Goal: Task Accomplishment & Management: Manage account settings

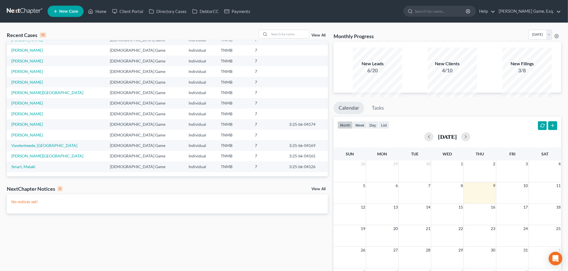
scroll to position [48, 0]
click at [51, 148] on link "Vandenheede, [GEOGRAPHIC_DATA]" at bounding box center [44, 145] width 66 height 5
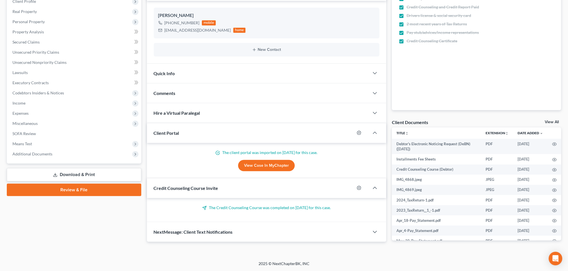
scroll to position [183, 0]
click at [52, 152] on span "Additional Documents" at bounding box center [32, 154] width 40 height 5
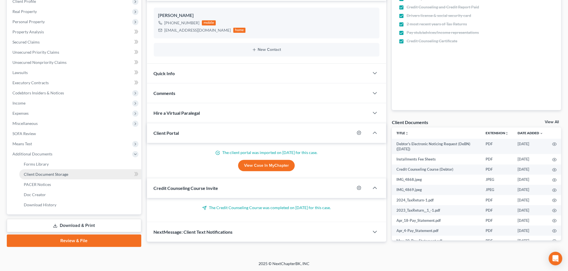
click at [50, 172] on span "Client Document Storage" at bounding box center [46, 174] width 44 height 5
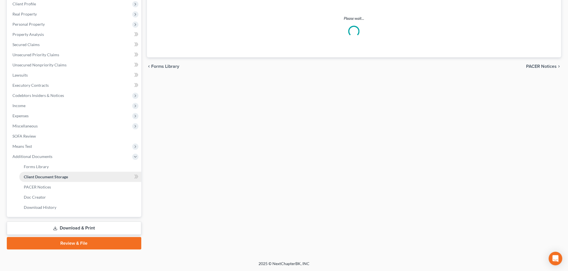
select select "0"
select select "8"
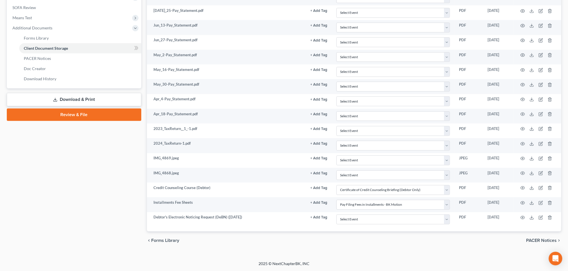
scroll to position [339, 0]
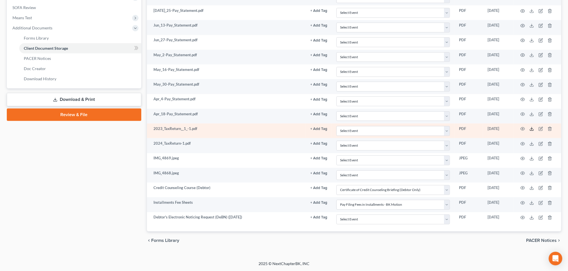
click at [529, 127] on icon at bounding box center [531, 129] width 5 height 5
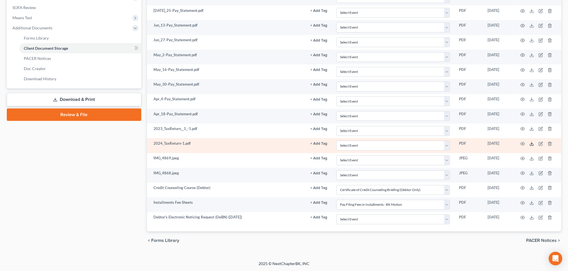
click at [529, 142] on icon at bounding box center [531, 144] width 5 height 5
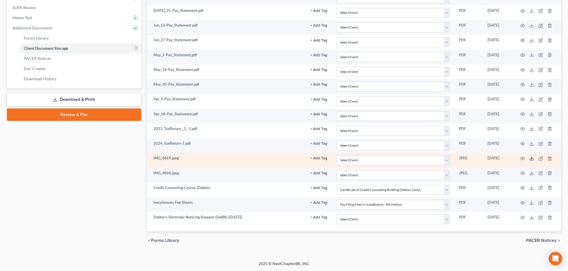
click at [529, 156] on icon at bounding box center [531, 158] width 5 height 5
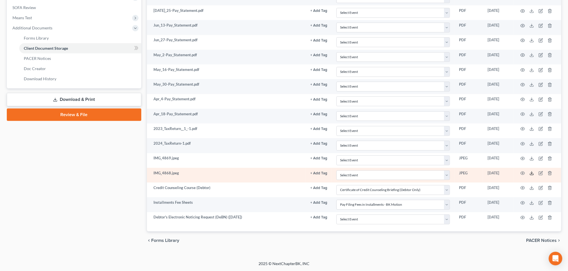
click at [529, 171] on icon at bounding box center [531, 173] width 5 height 5
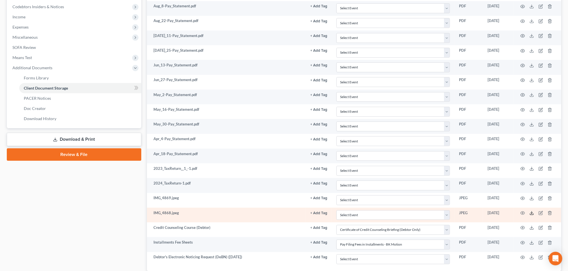
scroll to position [162, 0]
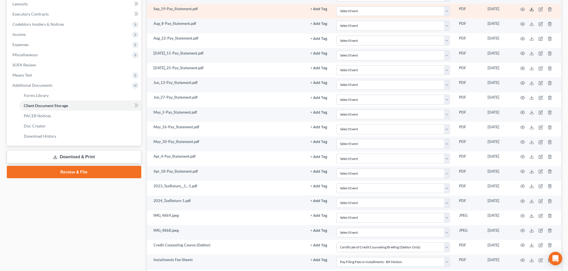
click at [529, 12] on icon at bounding box center [531, 9] width 5 height 5
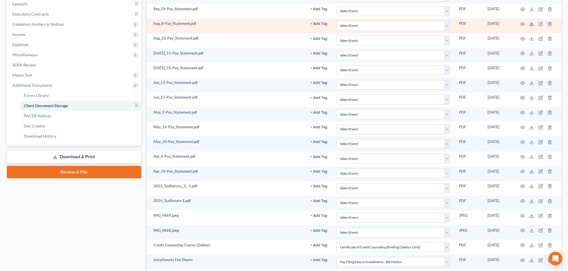
click at [529, 26] on icon at bounding box center [531, 24] width 5 height 5
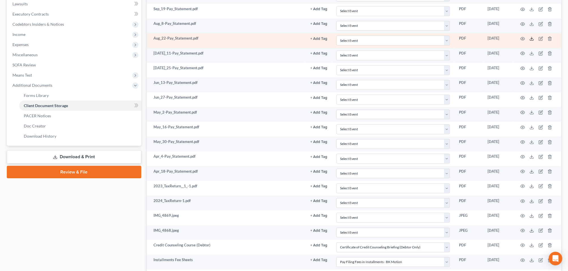
click at [531, 39] on polyline at bounding box center [532, 38] width 2 height 1
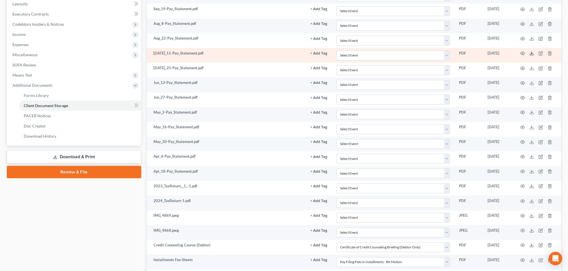
click at [530, 55] on icon at bounding box center [531, 54] width 3 height 1
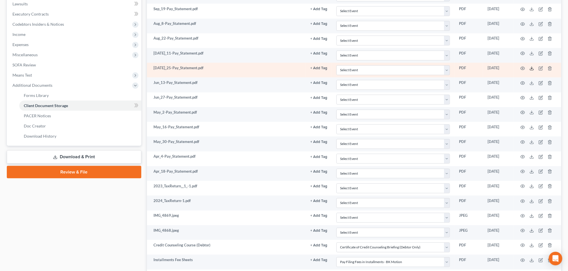
click at [531, 69] on line at bounding box center [531, 68] width 0 height 2
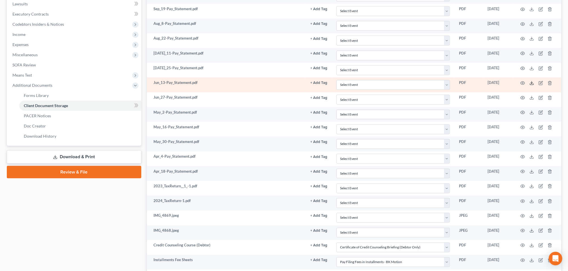
click at [529, 85] on icon at bounding box center [531, 83] width 5 height 5
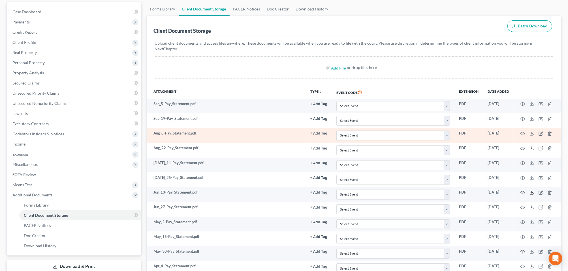
scroll to position [0, 0]
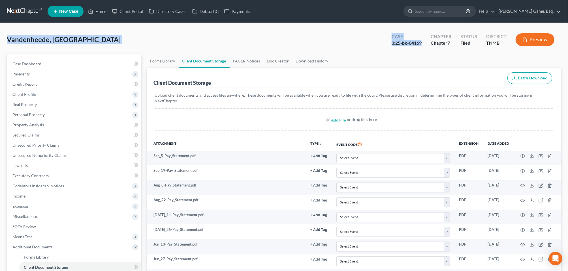
drag, startPoint x: 10, startPoint y: 49, endPoint x: 390, endPoint y: 55, distance: 380.1
click at [390, 54] on div "Vandenheede, Savannah Upgraded Case 3:25-bk-04169 Chapter Chapter 7 Status File…" at bounding box center [284, 42] width 554 height 25
drag, startPoint x: 390, startPoint y: 55, endPoint x: 368, endPoint y: 56, distance: 22.1
copy div "Vandenheede, Savannah Upgraded Case 3:25-bk-04169"
click at [39, 66] on span "Case Dashboard" at bounding box center [26, 63] width 29 height 5
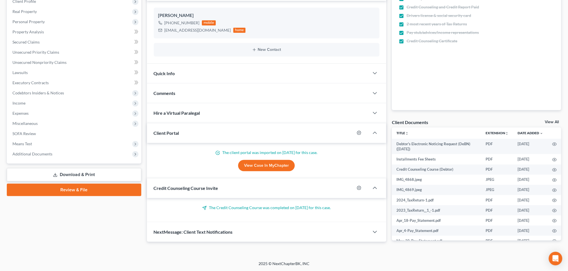
scroll to position [112, 0]
click at [171, 96] on span "Comments" at bounding box center [165, 93] width 22 height 5
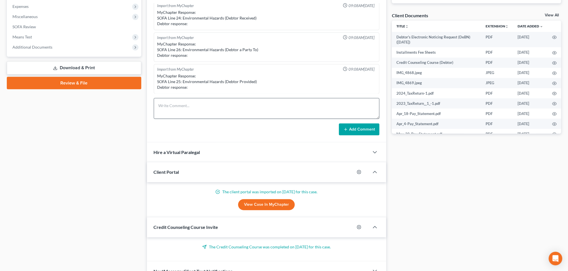
scroll to position [254, 0]
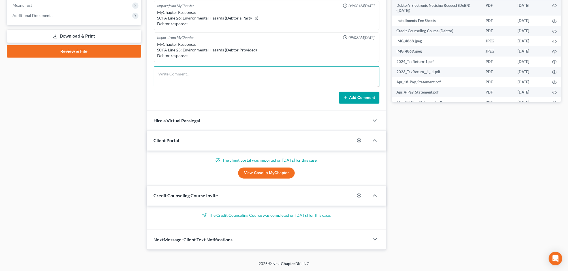
click at [169, 87] on textarea at bounding box center [267, 76] width 226 height 21
type textarea "Sent all docs to trustee and US trustee"
click at [354, 104] on button "Add Comment" at bounding box center [359, 98] width 40 height 12
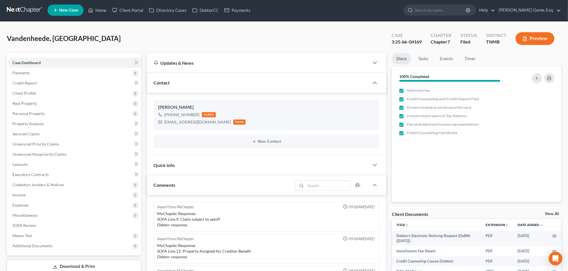
scroll to position [0, 0]
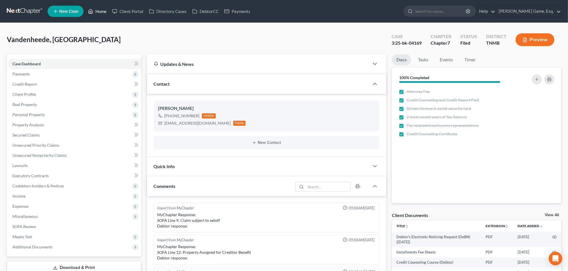
click at [109, 12] on link "Home" at bounding box center [97, 11] width 24 height 10
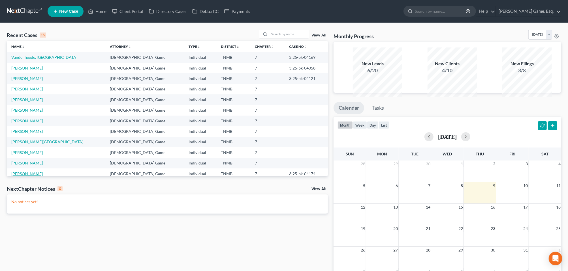
click at [33, 176] on link "[PERSON_NAME]" at bounding box center [26, 173] width 31 height 5
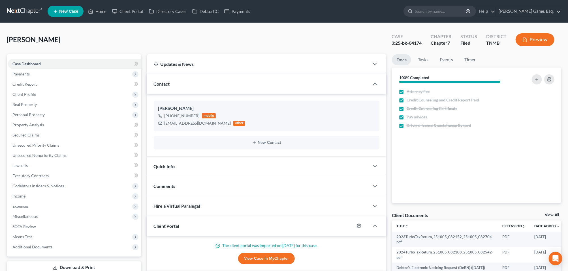
scroll to position [185, 0]
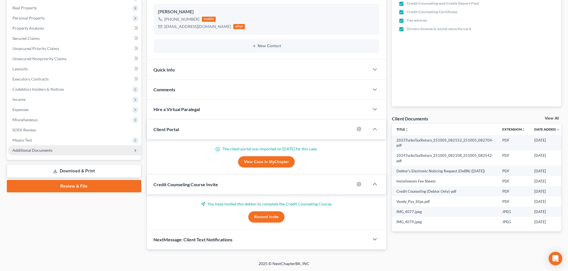
click at [52, 148] on span "Additional Documents" at bounding box center [32, 150] width 40 height 5
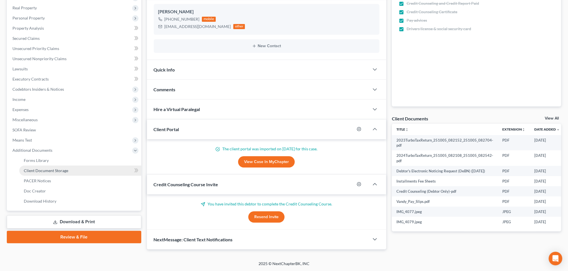
click at [49, 168] on span "Client Document Storage" at bounding box center [46, 170] width 44 height 5
select select "0"
select select "8"
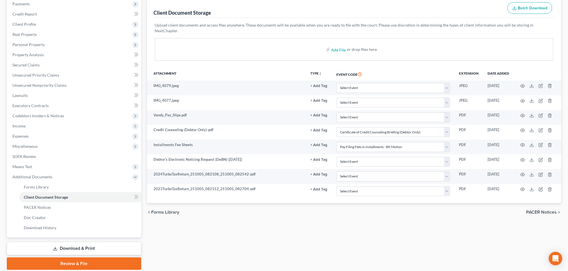
scroll to position [71, 0]
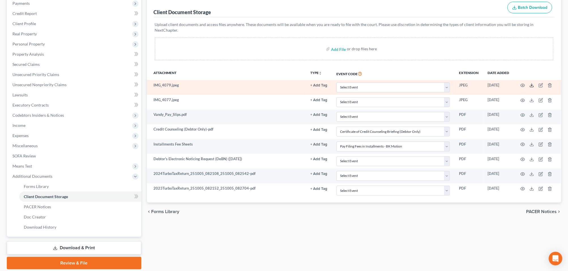
click at [530, 87] on icon at bounding box center [531, 86] width 3 height 1
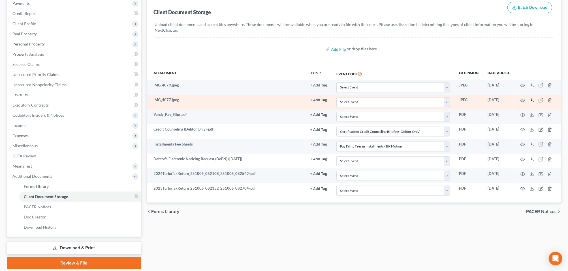
click at [530, 103] on icon at bounding box center [531, 100] width 5 height 5
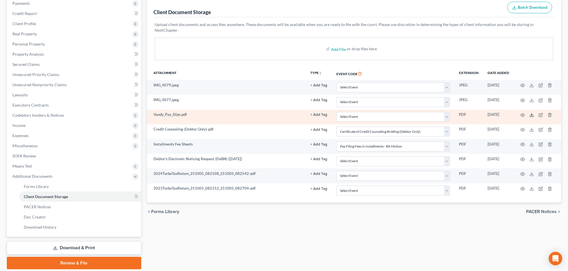
click at [529, 117] on icon at bounding box center [531, 115] width 5 height 5
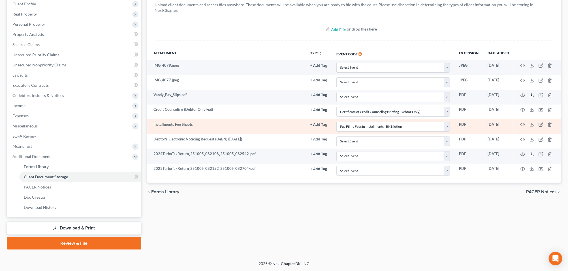
scroll to position [177, 0]
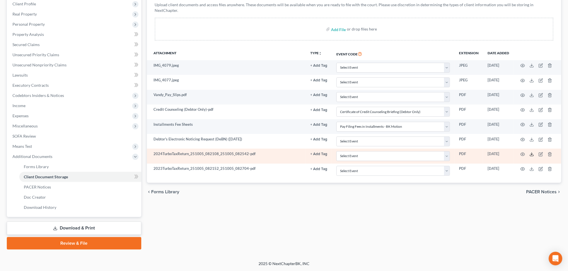
click at [531, 152] on icon at bounding box center [531, 154] width 5 height 5
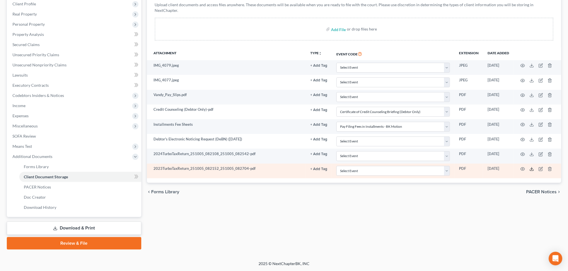
click at [531, 168] on line at bounding box center [531, 169] width 0 height 2
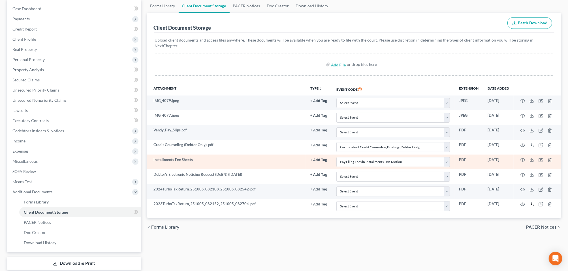
scroll to position [0, 0]
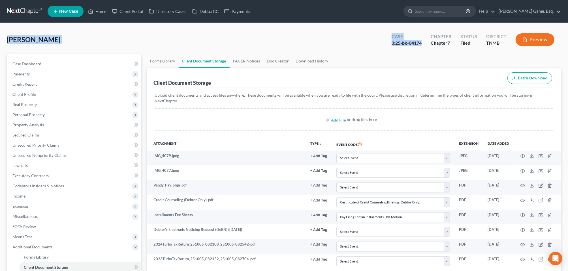
drag, startPoint x: 9, startPoint y: 49, endPoint x: 389, endPoint y: 55, distance: 380.4
click at [389, 54] on div "[PERSON_NAME] Upgraded Case 3:25-bk-04174 Chapter Chapter 7 Status Filed Distri…" at bounding box center [284, 42] width 554 height 25
drag, startPoint x: 389, startPoint y: 55, endPoint x: 358, endPoint y: 53, distance: 31.5
copy div "[PERSON_NAME] Upgraded Case 3:25-bk-04174"
click at [286, 52] on div "[PERSON_NAME] Upgraded Case 3:25-bk-04174 Chapter Chapter 7 Status Filed Distri…" at bounding box center [284, 42] width 554 height 25
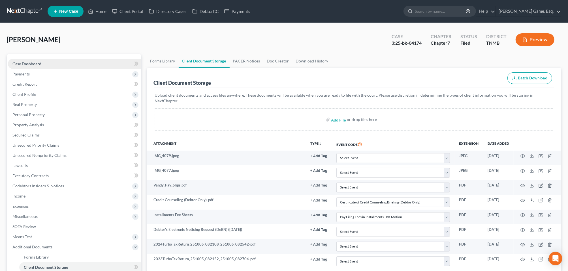
click at [41, 66] on span "Case Dashboard" at bounding box center [26, 63] width 29 height 5
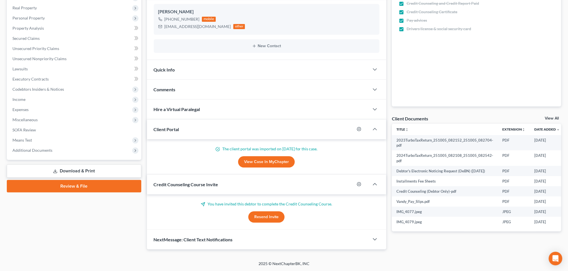
scroll to position [185, 0]
click at [187, 80] on div "Comments" at bounding box center [258, 90] width 222 height 20
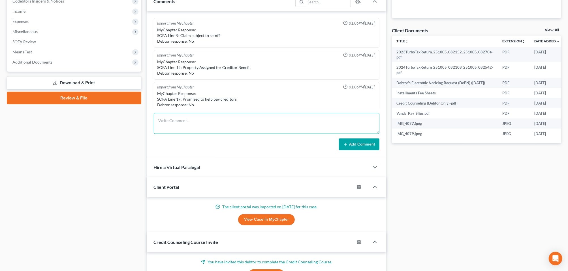
click at [178, 134] on textarea at bounding box center [267, 123] width 226 height 21
type textarea "Sent all docs to trustee and us trustee"
click at [346, 151] on button "Add Comment" at bounding box center [359, 145] width 40 height 12
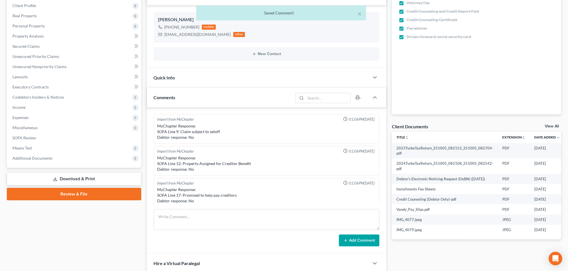
scroll to position [0, 0]
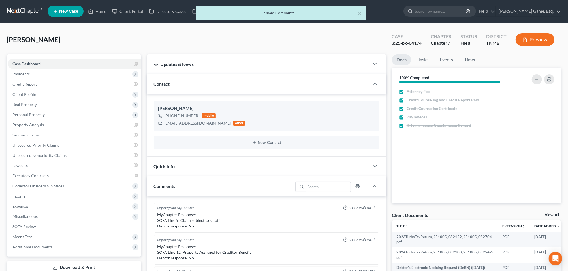
click at [118, 14] on div "× Saved Comment!" at bounding box center [281, 15] width 568 height 18
click at [109, 14] on link "Home" at bounding box center [97, 11] width 24 height 10
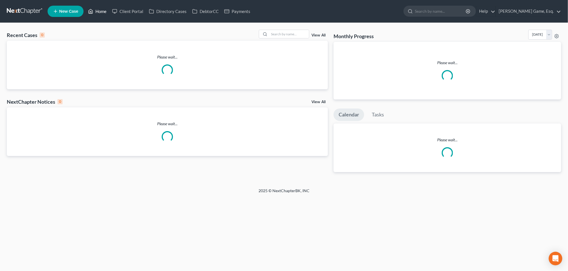
click at [109, 14] on link "Home" at bounding box center [97, 11] width 24 height 10
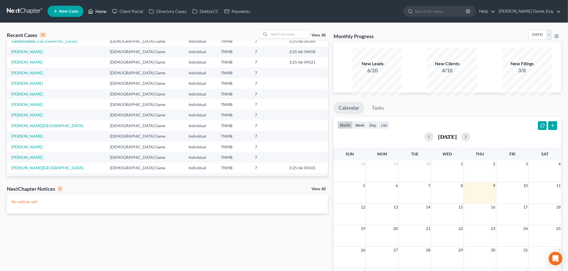
scroll to position [48, 0]
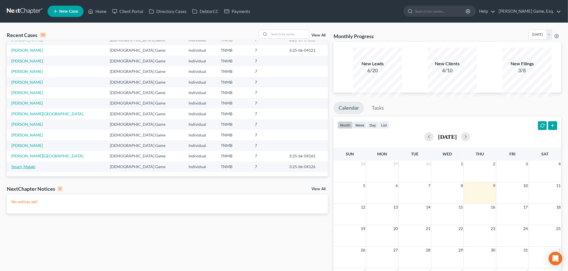
click at [29, 169] on link "Smart, Malaki" at bounding box center [23, 166] width 24 height 5
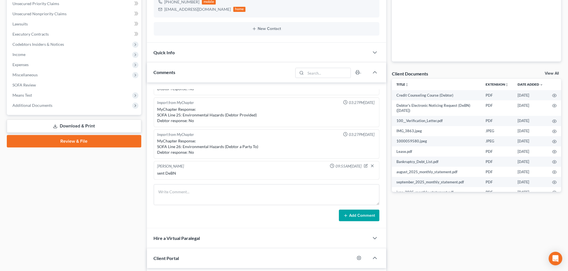
scroll to position [141, 0]
click at [42, 108] on span "Additional Documents" at bounding box center [32, 105] width 40 height 5
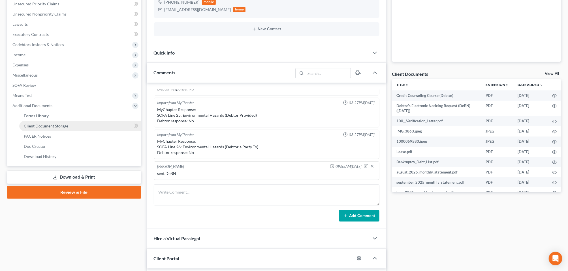
click at [40, 128] on span "Client Document Storage" at bounding box center [46, 126] width 44 height 5
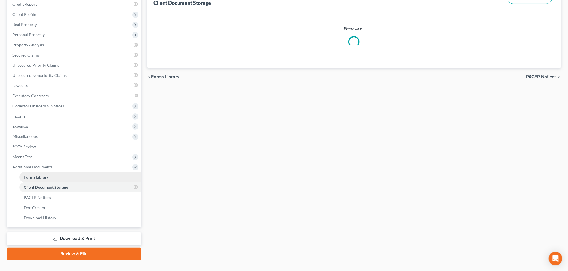
select select "8"
select select "0"
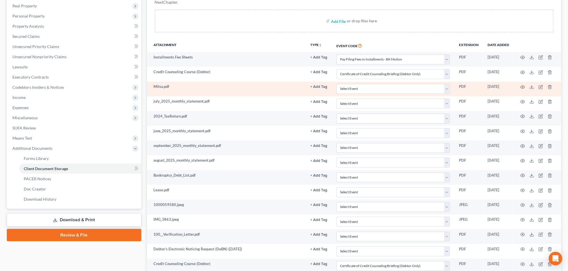
scroll to position [106, 0]
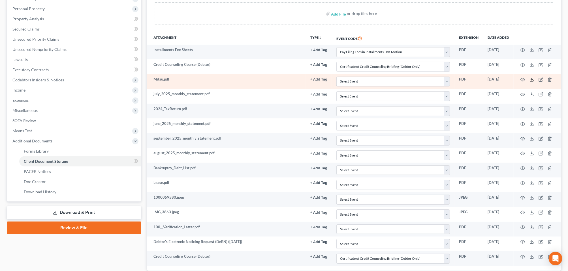
click at [529, 82] on icon at bounding box center [531, 80] width 5 height 5
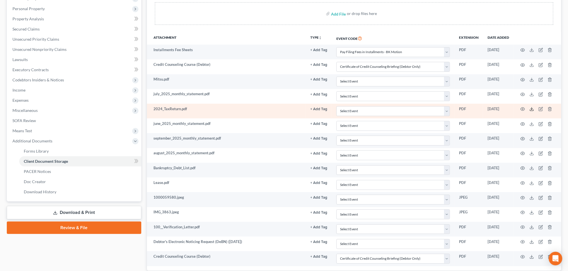
click at [529, 111] on icon at bounding box center [531, 109] width 5 height 5
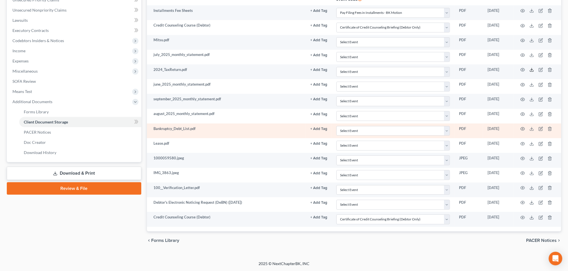
scroll to position [246, 0]
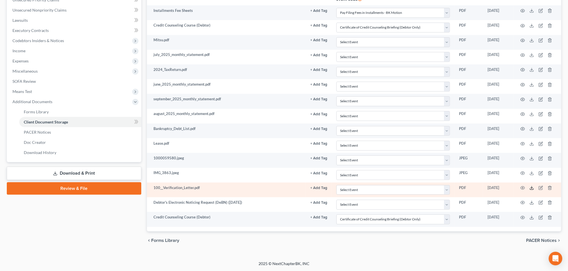
click at [529, 186] on icon at bounding box center [531, 188] width 5 height 5
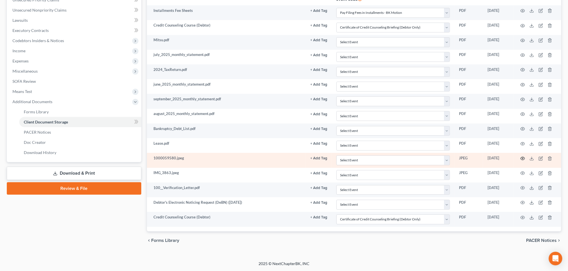
click at [520, 156] on icon "button" at bounding box center [522, 158] width 5 height 5
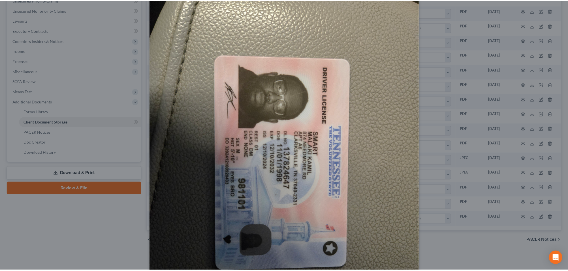
scroll to position [0, 0]
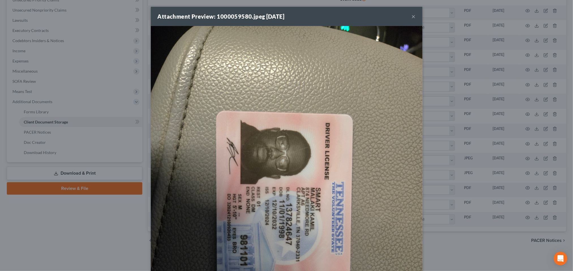
click at [394, 52] on img at bounding box center [287, 207] width 272 height 362
click at [416, 20] on button "×" at bounding box center [414, 16] width 4 height 7
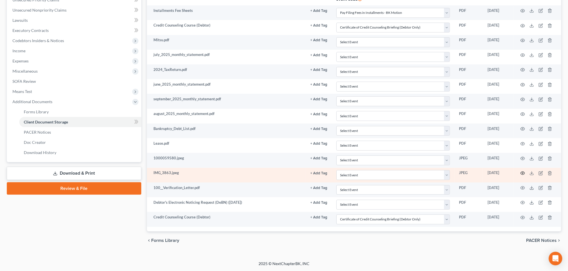
click at [520, 171] on icon "button" at bounding box center [522, 173] width 5 height 5
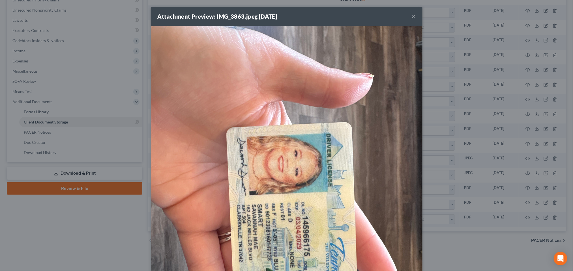
click at [416, 20] on button "×" at bounding box center [414, 16] width 4 height 7
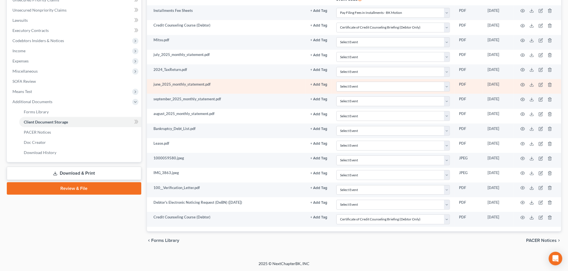
scroll to position [176, 0]
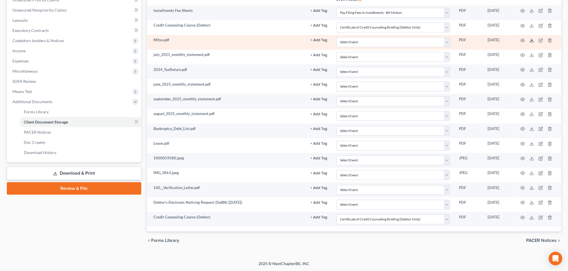
click at [529, 43] on icon at bounding box center [531, 40] width 5 height 5
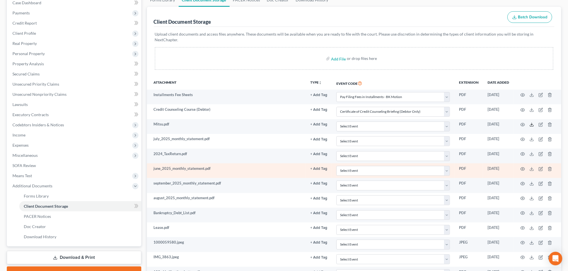
scroll to position [0, 0]
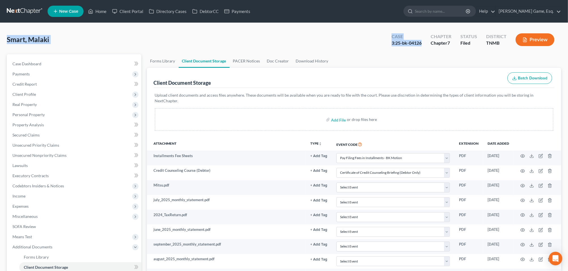
drag, startPoint x: 9, startPoint y: 47, endPoint x: 387, endPoint y: 56, distance: 377.6
click at [387, 54] on div "Smart, Malaki Upgraded Case 3:25-bk-04126 Chapter Chapter 7 Status Filed Distri…" at bounding box center [284, 42] width 554 height 25
drag, startPoint x: 387, startPoint y: 56, endPoint x: 375, endPoint y: 55, distance: 11.4
copy div "Smart, Malaki Upgraded Case 3:25-bk-04126"
click at [41, 66] on span "Case Dashboard" at bounding box center [26, 63] width 29 height 5
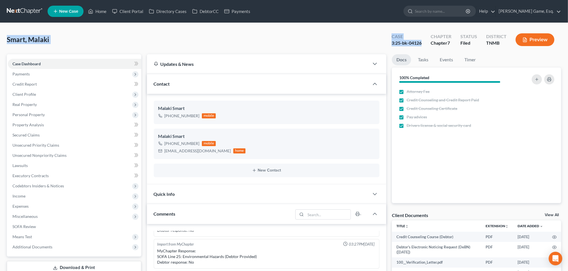
scroll to position [248, 0]
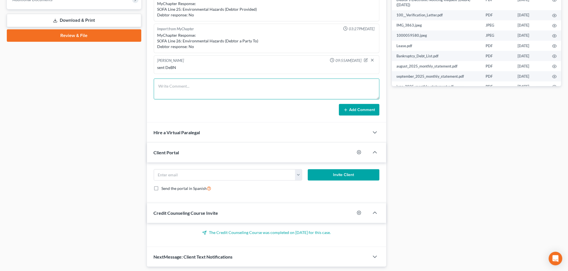
click at [180, 100] on textarea at bounding box center [267, 89] width 226 height 21
type textarea "Send all docs to trustee and us trustee"
click at [355, 116] on button "Add Comment" at bounding box center [359, 110] width 40 height 12
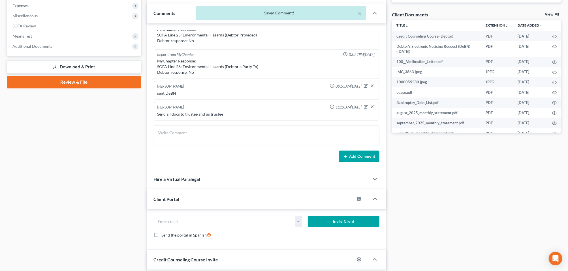
scroll to position [106, 0]
